Goal: Task Accomplishment & Management: Complete application form

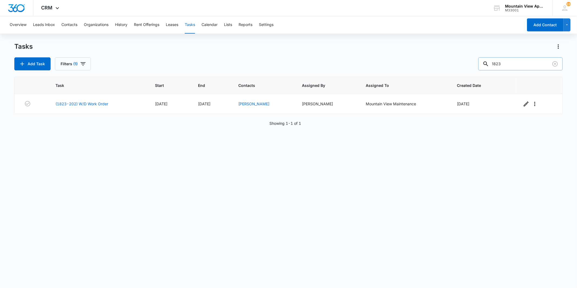
click at [514, 66] on input "1823" at bounding box center [520, 63] width 84 height 13
type input "1847"
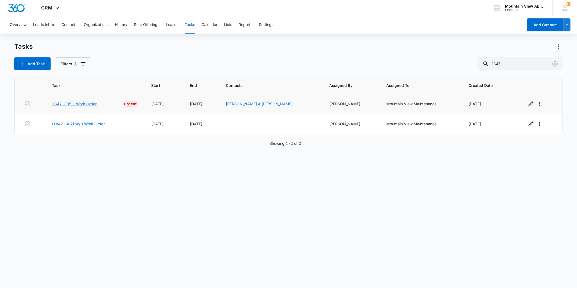
click at [92, 103] on link "1847-305 - Work Order" at bounding box center [74, 104] width 45 height 6
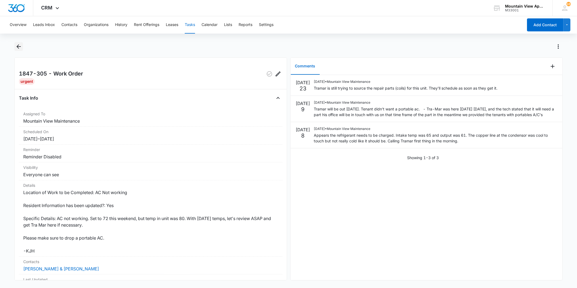
click at [15, 47] on icon "Back" at bounding box center [18, 46] width 6 height 6
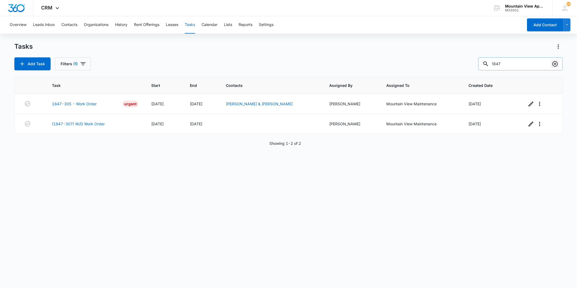
click at [555, 61] on icon "Clear" at bounding box center [554, 63] width 5 height 5
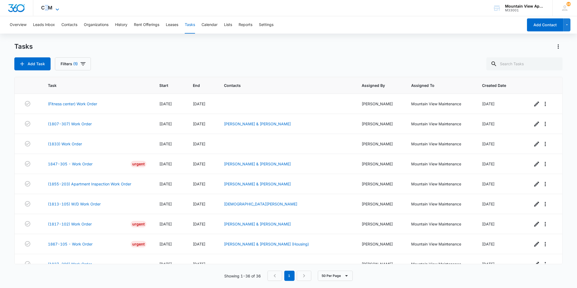
click at [46, 5] on span "CRM" at bounding box center [46, 8] width 11 height 6
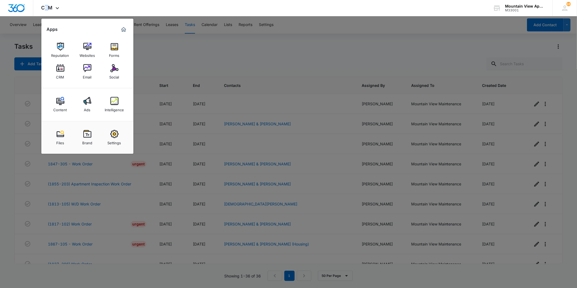
drag, startPoint x: 46, startPoint y: 5, endPoint x: 87, endPoint y: 74, distance: 79.6
click at [88, 73] on div "Email" at bounding box center [87, 75] width 9 height 7
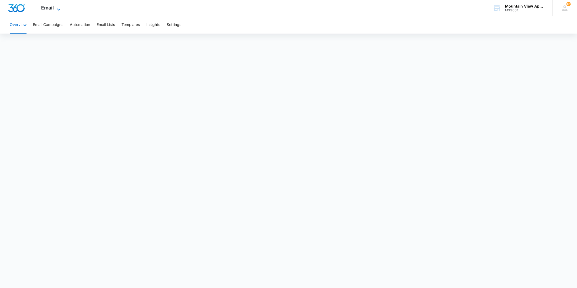
click at [50, 9] on span "Email" at bounding box center [47, 8] width 13 height 6
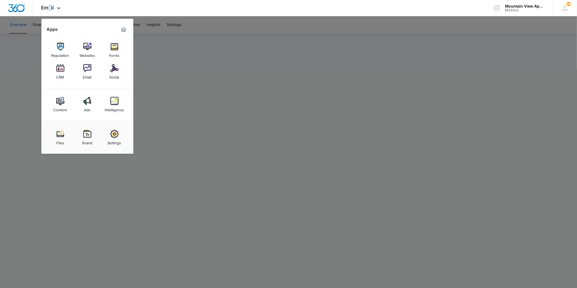
drag, startPoint x: 50, startPoint y: 9, endPoint x: 60, endPoint y: 73, distance: 64.7
click at [60, 73] on div "CRM" at bounding box center [60, 75] width 8 height 7
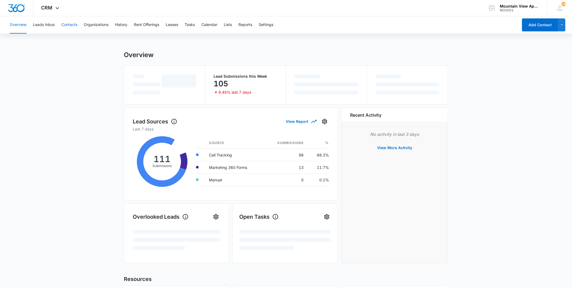
click at [72, 27] on button "Contacts" at bounding box center [69, 24] width 16 height 17
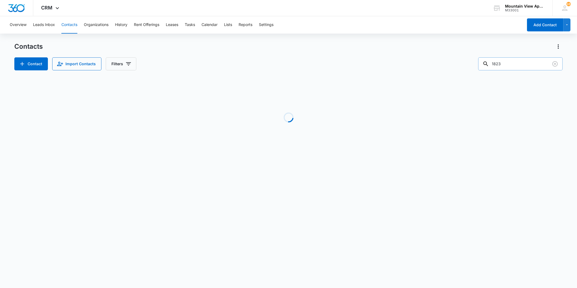
click at [513, 61] on input "1823" at bounding box center [520, 63] width 84 height 13
click at [190, 28] on button "Tasks" at bounding box center [190, 24] width 10 height 17
click at [523, 61] on input "text" at bounding box center [524, 63] width 76 height 13
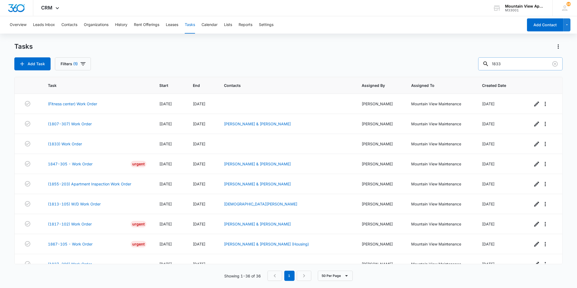
type input "1833"
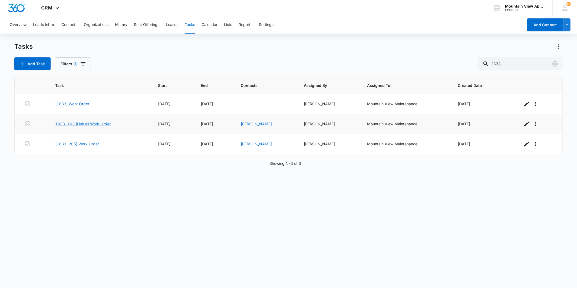
click at [98, 123] on link "1833-103 (Unit #) Work Order" at bounding box center [82, 124] width 55 height 6
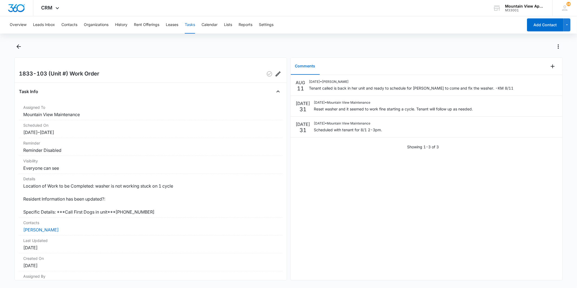
click at [426, 204] on div "AUG 11 08/11/2025 • Kaitlyn Mendoza Tenant called is back in her unit and ready…" at bounding box center [426, 177] width 272 height 205
drag, startPoint x: 282, startPoint y: 115, endPoint x: 287, endPoint y: 86, distance: 30.0
click at [287, 86] on div "1833-103 (Unit #) Work Order Task Info Assigned To Mountain View Maintenance Sc…" at bounding box center [288, 168] width 548 height 223
click at [172, 103] on div "Assigned To Mountain View Maintenance" at bounding box center [150, 111] width 263 height 18
click at [204, 47] on div at bounding box center [294, 46] width 536 height 9
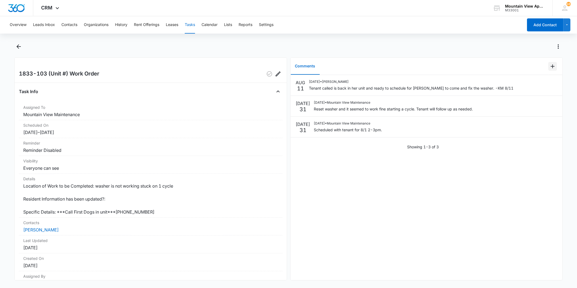
click at [550, 66] on icon "Add Comment" at bounding box center [552, 66] width 6 height 6
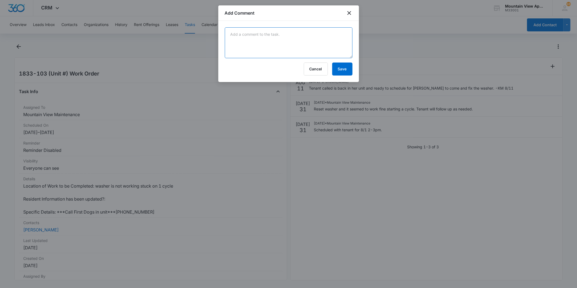
click at [309, 41] on textarea at bounding box center [289, 42] width 128 height 31
type textarea "T"
type textarea "M"
click at [262, 33] on textarea at bounding box center [289, 42] width 128 height 31
click at [278, 41] on textarea at bounding box center [289, 42] width 128 height 31
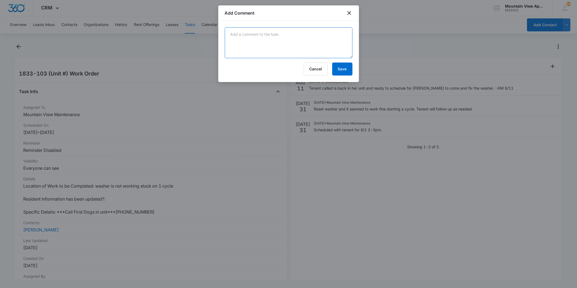
click at [262, 31] on textarea at bounding box center [289, 42] width 128 height 31
type textarea "M"
click at [287, 37] on textarea "Tenant's dogs will be" at bounding box center [289, 42] width 128 height 31
click at [266, 33] on textarea "Tenant's dogs will be" at bounding box center [289, 42] width 128 height 31
click at [282, 34] on textarea "Tenant's dogs will be" at bounding box center [289, 42] width 128 height 31
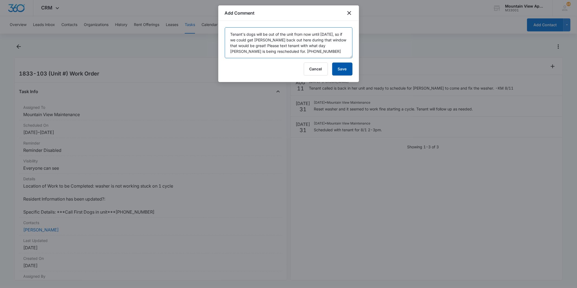
type textarea "Tenant's dogs will be out of the unit from now until Sunday, so if we could get…"
click at [340, 67] on button "Save" at bounding box center [342, 68] width 20 height 13
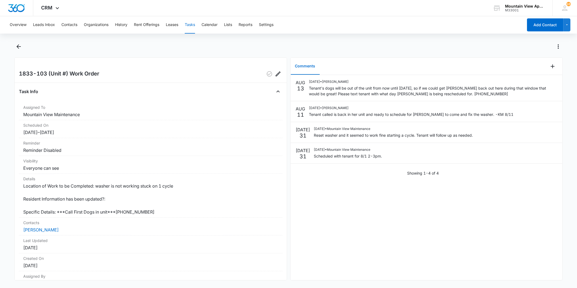
click at [439, 197] on div "AUG 13 08/13/2025 • Makenna Berry Tenant's dogs will be out of the unit from no…" at bounding box center [426, 177] width 272 height 205
click at [18, 45] on icon "Back" at bounding box center [18, 46] width 4 height 4
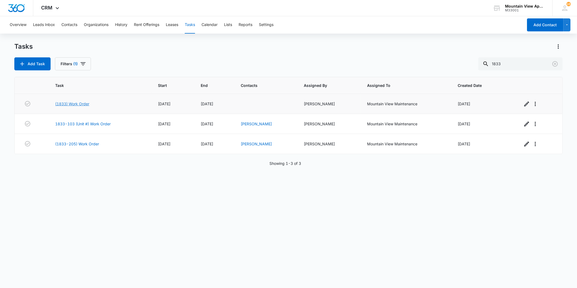
click at [88, 104] on link "(1833) Work Order" at bounding box center [72, 104] width 34 height 6
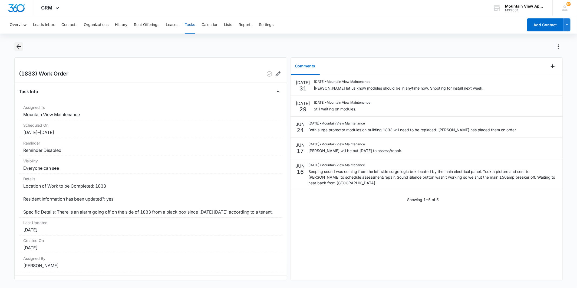
click at [17, 47] on icon "Back" at bounding box center [18, 46] width 6 height 6
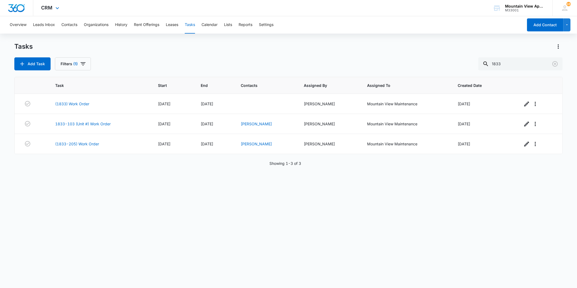
click at [68, 10] on div "CRM Apps Reputation Websites Forms CRM Email Social Content Ads Intelligence Fi…" at bounding box center [50, 8] width 35 height 16
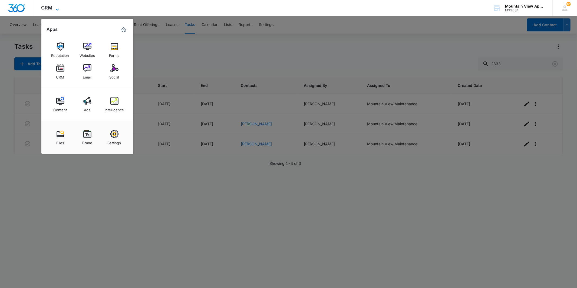
click at [60, 10] on icon at bounding box center [57, 9] width 6 height 6
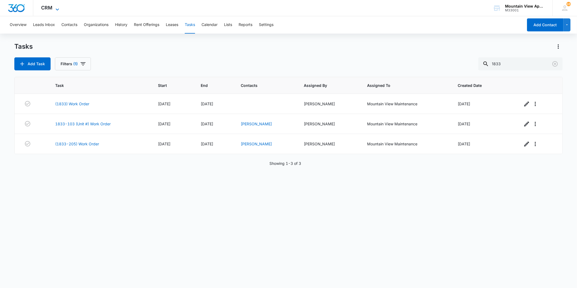
click at [60, 10] on icon at bounding box center [57, 9] width 6 height 6
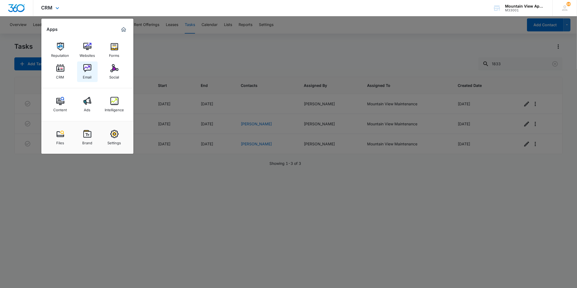
click at [88, 72] on img at bounding box center [87, 68] width 8 height 8
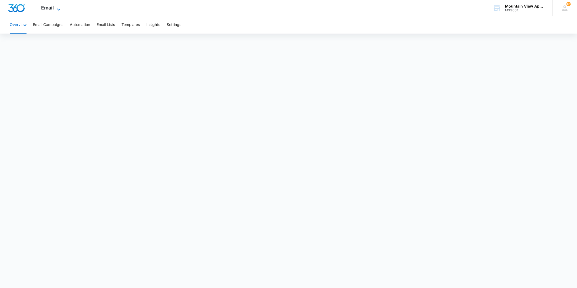
click at [61, 9] on icon at bounding box center [58, 9] width 6 height 6
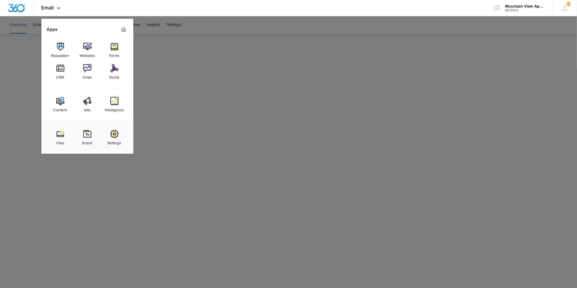
click at [169, 50] on div at bounding box center [288, 144] width 577 height 288
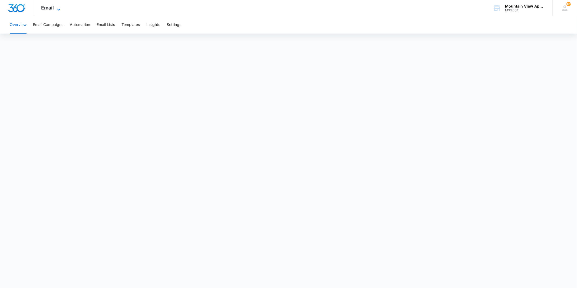
click at [57, 9] on icon at bounding box center [58, 9] width 6 height 6
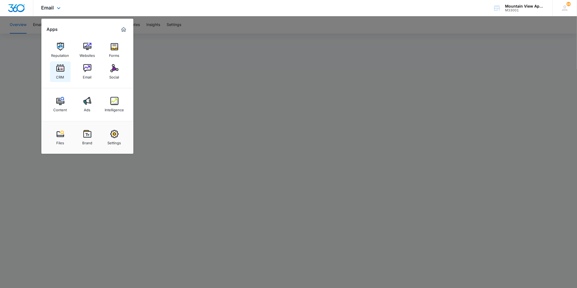
click at [61, 73] on div "CRM" at bounding box center [60, 75] width 8 height 7
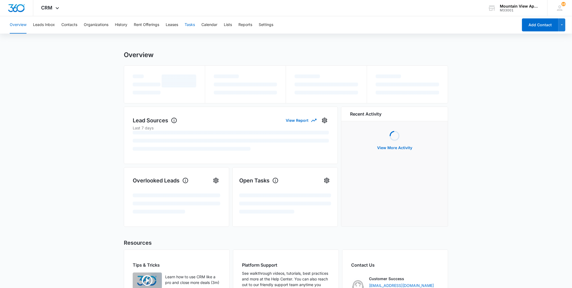
click at [192, 27] on button "Tasks" at bounding box center [190, 24] width 10 height 17
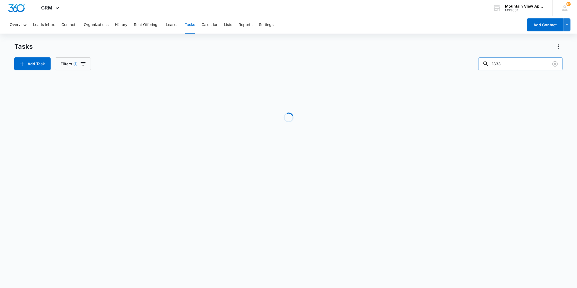
click at [536, 65] on input "1833" at bounding box center [520, 63] width 84 height 13
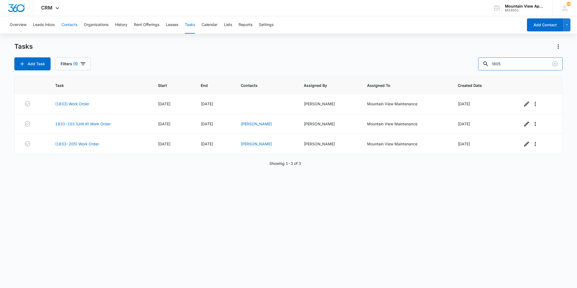
type input "1805"
click at [74, 21] on button "Contacts" at bounding box center [69, 24] width 16 height 17
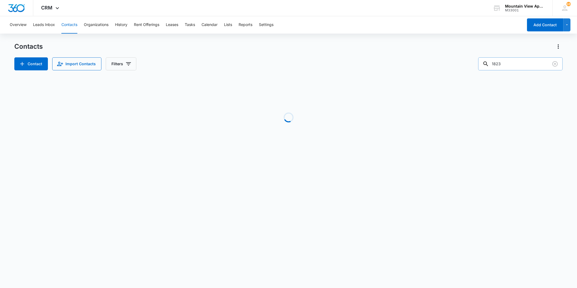
click at [539, 65] on input "1823" at bounding box center [520, 63] width 84 height 13
type input "1"
type input "snyder"
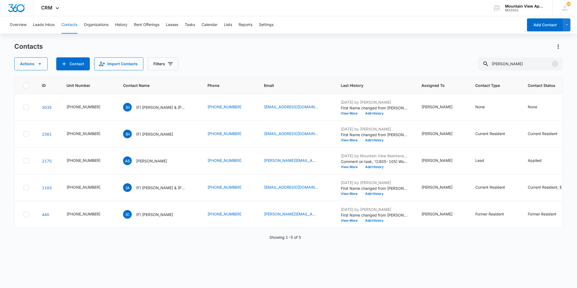
click at [71, 25] on button "Contacts" at bounding box center [69, 24] width 16 height 17
drag, startPoint x: 518, startPoint y: 63, endPoint x: 486, endPoint y: 63, distance: 32.5
click at [486, 63] on input "snyder" at bounding box center [520, 63] width 84 height 13
type input "mike"
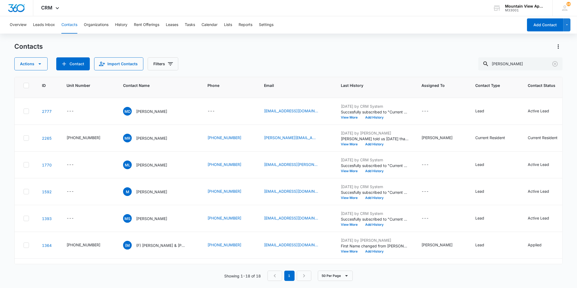
scroll to position [240, 0]
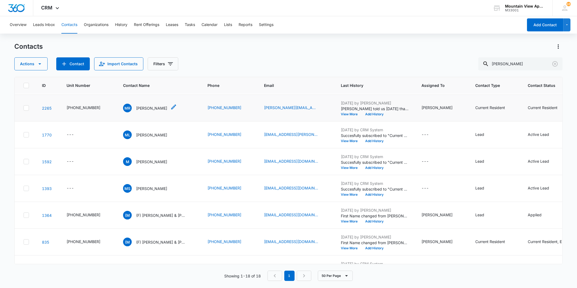
click at [145, 107] on p "Michael Radzik" at bounding box center [151, 108] width 31 height 6
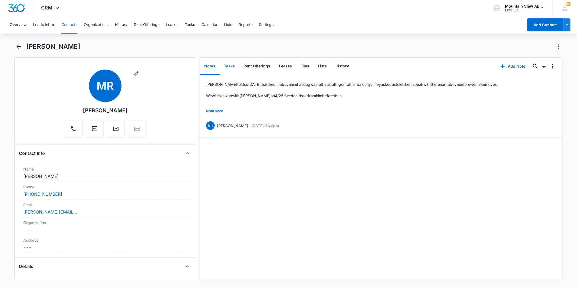
click at [234, 67] on button "Tasks" at bounding box center [229, 66] width 19 height 17
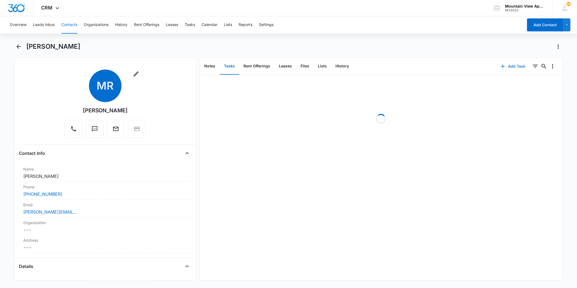
click at [504, 69] on button "Add Task" at bounding box center [513, 66] width 36 height 13
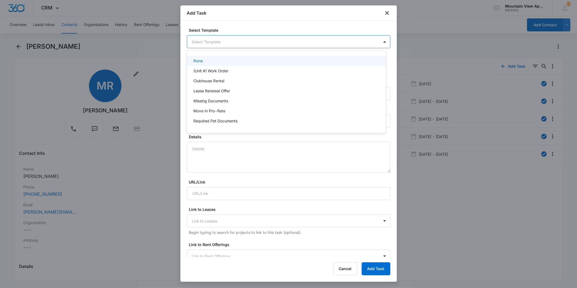
click at [322, 44] on body "CRM Apps Reputation Websites Forms CRM Email Social Content Ads Intelligence Fi…" at bounding box center [288, 144] width 577 height 288
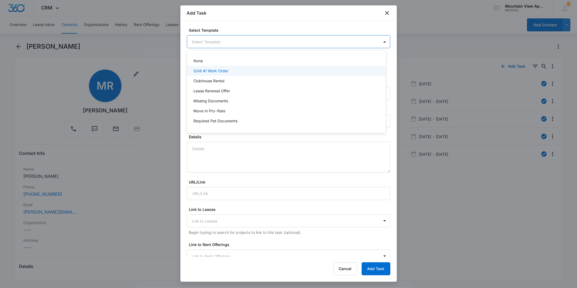
click at [311, 71] on div "(Unit #) Work Order" at bounding box center [285, 71] width 185 height 6
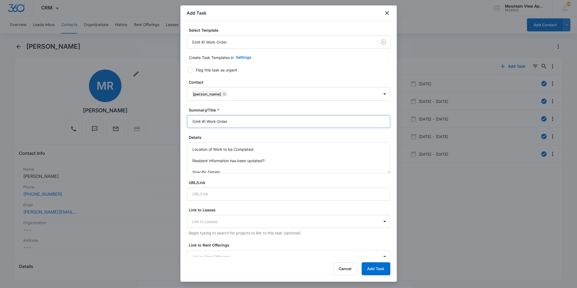
click at [203, 122] on input "(Unit #) Work Order" at bounding box center [288, 121] width 203 height 13
type input "(1807-203) Work Order"
click at [276, 150] on textarea "Location of Work to be Completed: Resident Information has been updated?: Speci…" at bounding box center [288, 157] width 203 height 31
click at [277, 158] on textarea "Location of Work to be Completed: Laundry Resident Information has been updated…" at bounding box center [288, 157] width 203 height 31
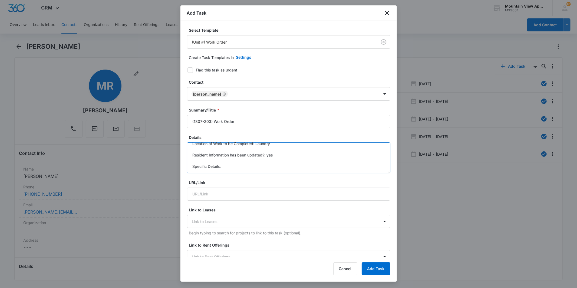
click at [282, 167] on textarea "Location of Work to be Completed: Laundry Resident Information has been updated…" at bounding box center [288, 157] width 203 height 31
click at [322, 164] on textarea "Location of Work to be Completed: Laundry Resident Information has been updated…" at bounding box center [288, 157] width 203 height 31
click at [371, 165] on textarea "Location of Work to be Completed: Laundry Resident Information has been updated…" at bounding box center [288, 157] width 203 height 31
click at [375, 167] on textarea "Location of Work to be Completed: Laundry Resident Information has been updated…" at bounding box center [288, 157] width 203 height 31
click at [367, 166] on textarea "Location of Work to be Completed: Laundry Resident Information has been updated…" at bounding box center [288, 157] width 203 height 31
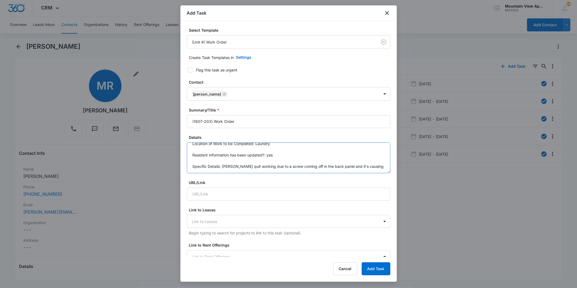
click at [378, 165] on textarea "Location of Work to be Completed: Laundry Resident Information has been updated…" at bounding box center [288, 157] width 203 height 31
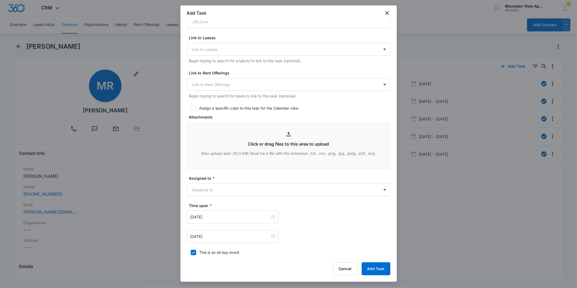
scroll to position [250, 0]
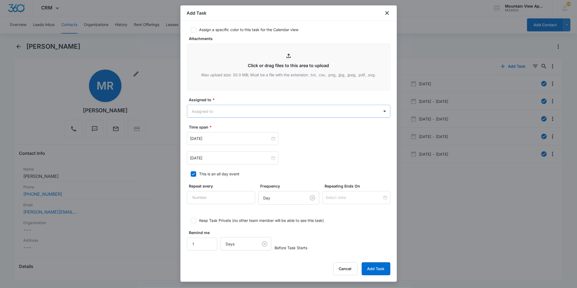
type textarea "Location of Work to be Completed: Laundry Resident Information has been updated…"
click at [286, 114] on body "CRM Apps Reputation Websites Forms CRM Email Social Content Ads Intelligence Fi…" at bounding box center [288, 144] width 577 height 288
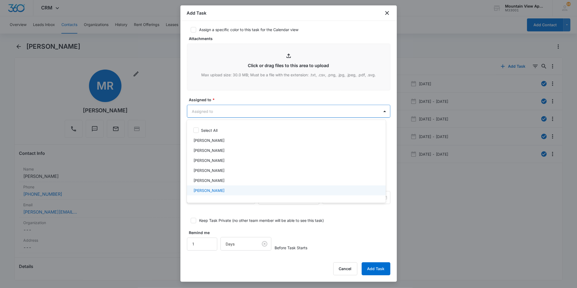
scroll to position [118, 0]
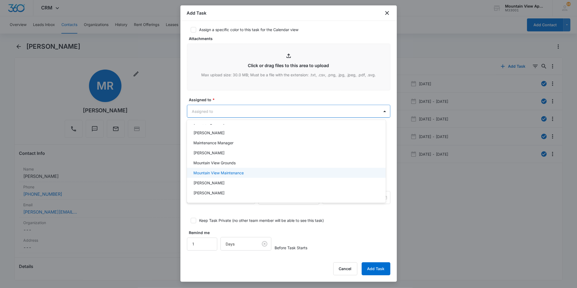
click at [275, 174] on div "Mountain View Maintenance" at bounding box center [285, 173] width 185 height 6
click at [278, 114] on div at bounding box center [288, 144] width 577 height 288
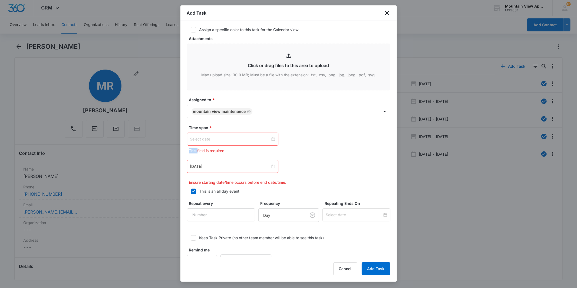
click at [272, 139] on div at bounding box center [232, 139] width 85 height 6
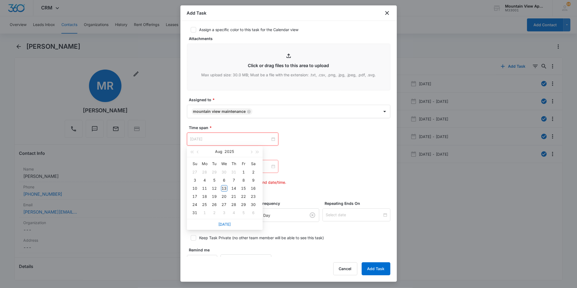
type input "Aug 13, 2025"
click at [222, 187] on div "13" at bounding box center [224, 188] width 6 height 6
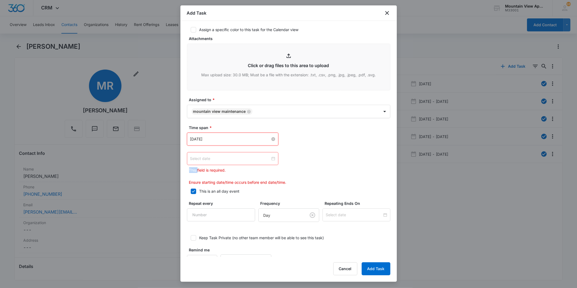
click at [271, 158] on div at bounding box center [232, 159] width 85 height 6
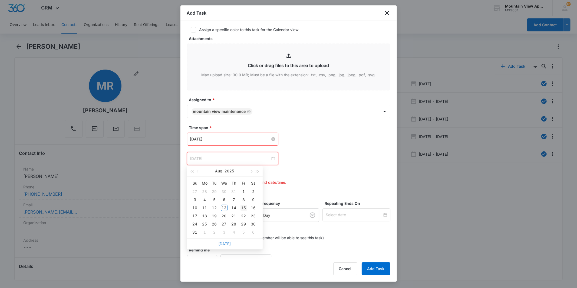
click at [245, 207] on div "15" at bounding box center [243, 207] width 6 height 6
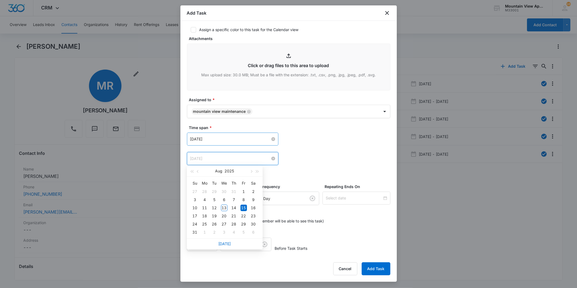
type input "Aug 15, 2025"
click at [320, 162] on div "Aug 15, 2025 Aug 2025 Su Mo Tu We Th Fr Sa 27 28 29 30 31 1 2 3 4 5 6 7 8 9 10 …" at bounding box center [288, 158] width 203 height 13
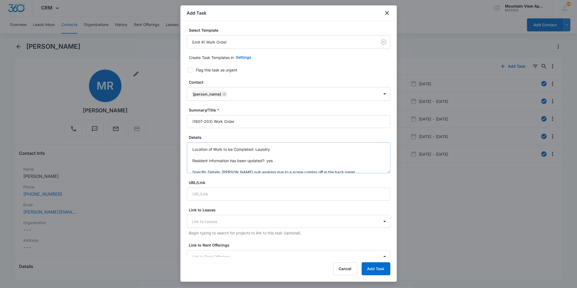
scroll to position [6, 0]
click at [372, 163] on textarea "Location of Work to be Completed: Laundry Resident Information has been updated…" at bounding box center [288, 157] width 203 height 31
click at [353, 171] on textarea "Location of Work to be Completed: Laundry Resident Information has been updated…" at bounding box center [288, 157] width 203 height 31
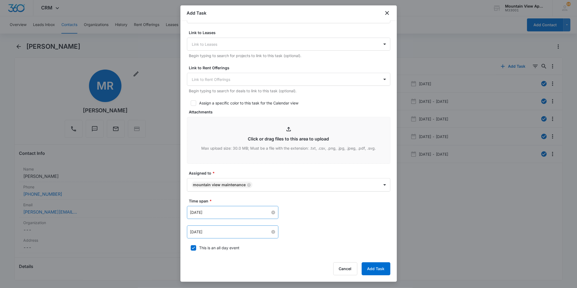
scroll to position [251, 0]
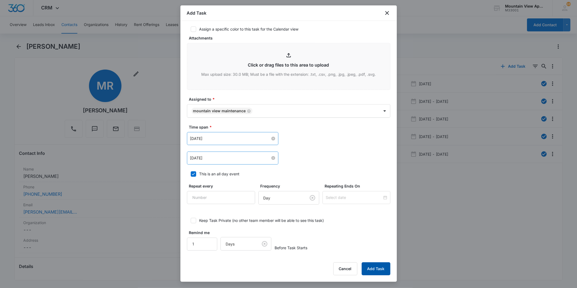
click at [385, 270] on button "Add Task" at bounding box center [376, 268] width 29 height 13
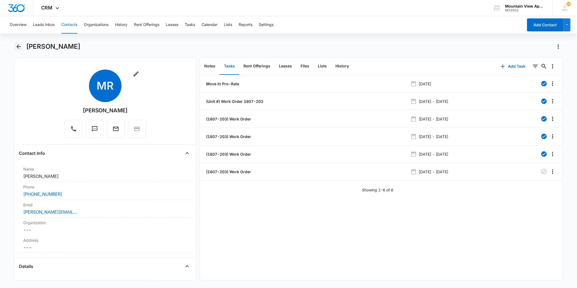
click at [18, 47] on icon "Back" at bounding box center [18, 46] width 6 height 6
